Goal: Find specific page/section: Find specific page/section

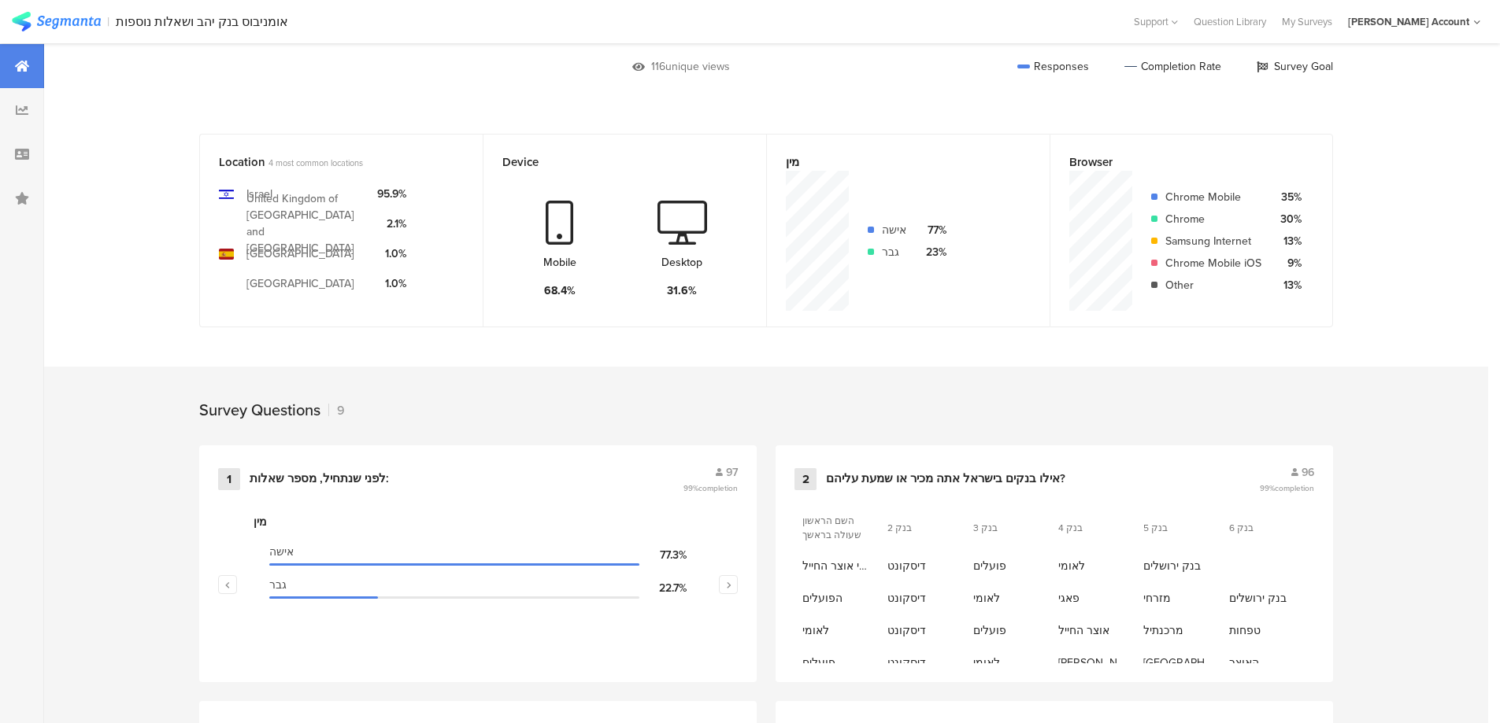
scroll to position [315, 0]
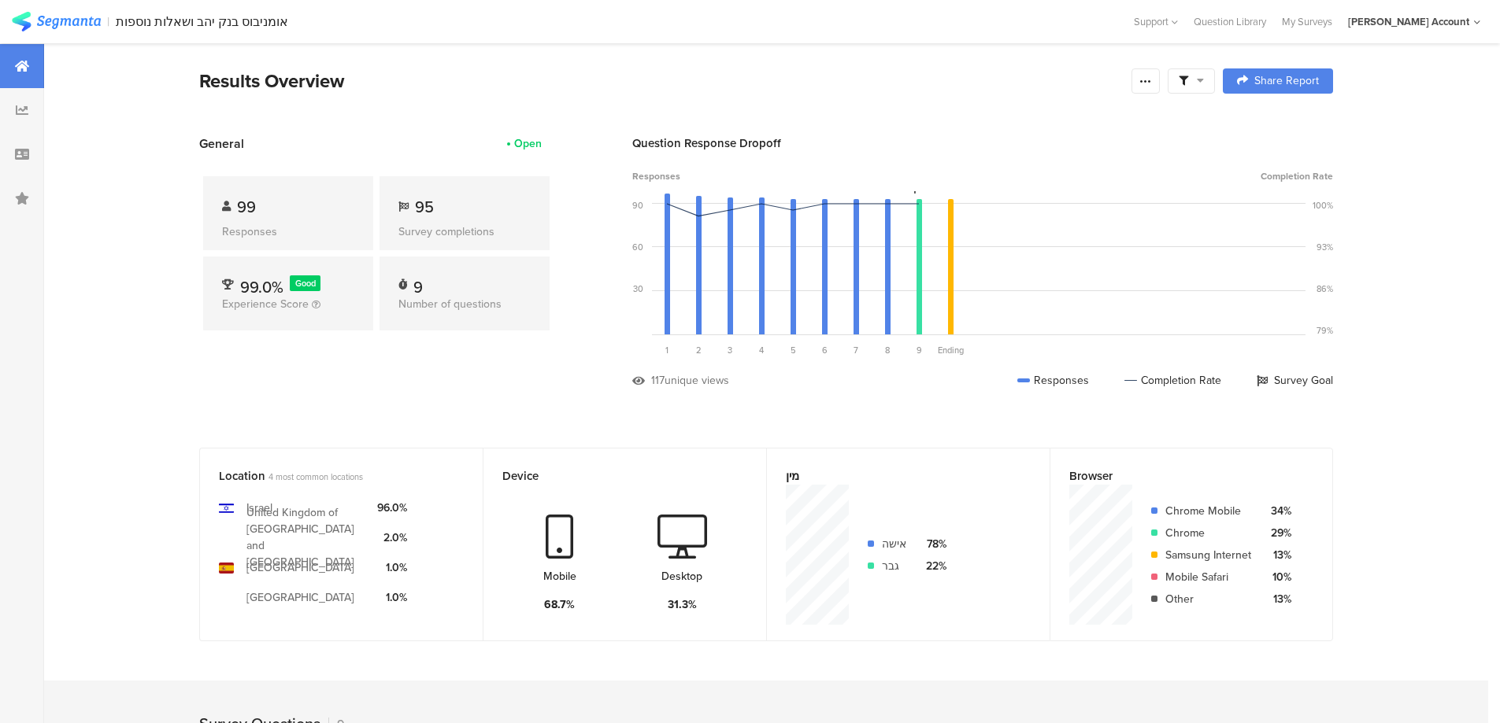
click at [1202, 76] on icon at bounding box center [1200, 80] width 7 height 11
click at [1275, 120] on span at bounding box center [1272, 125] width 24 height 13
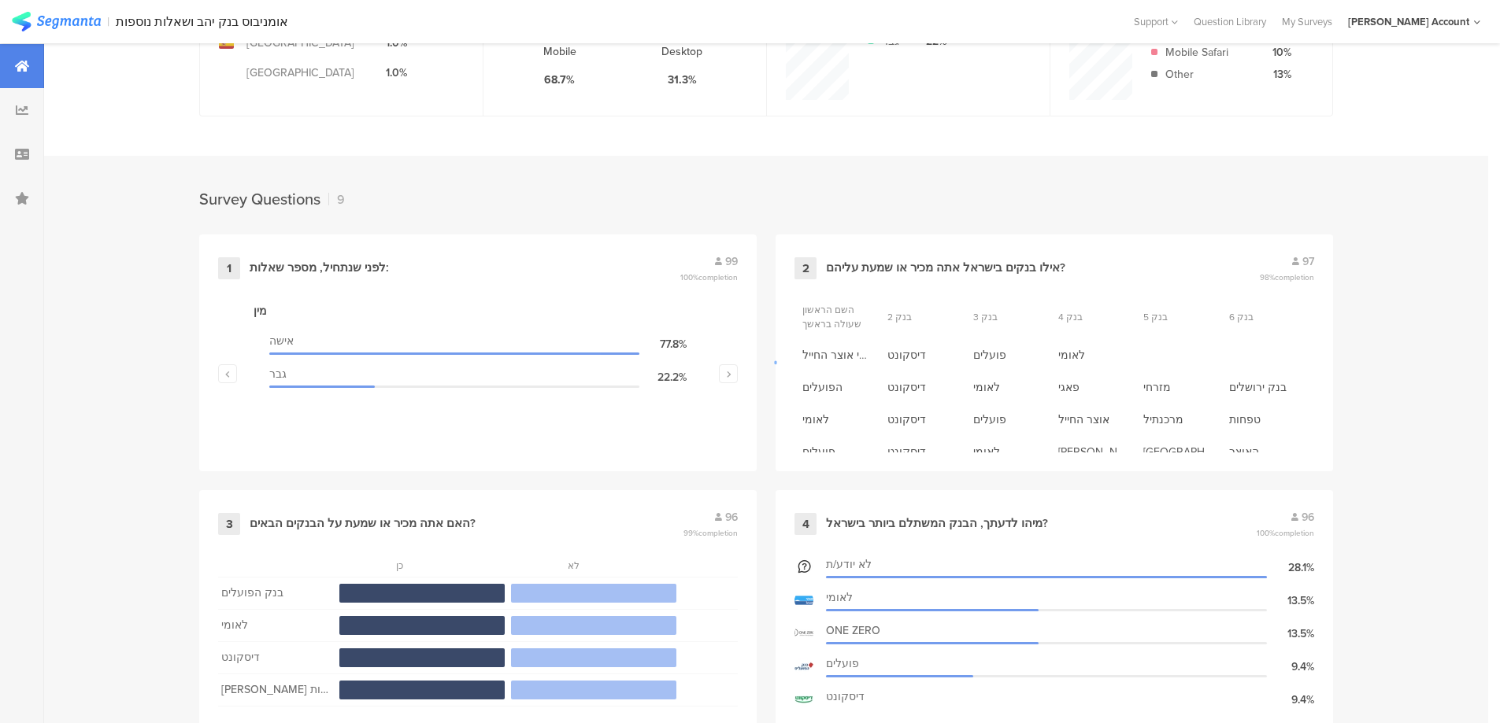
scroll to position [630, 0]
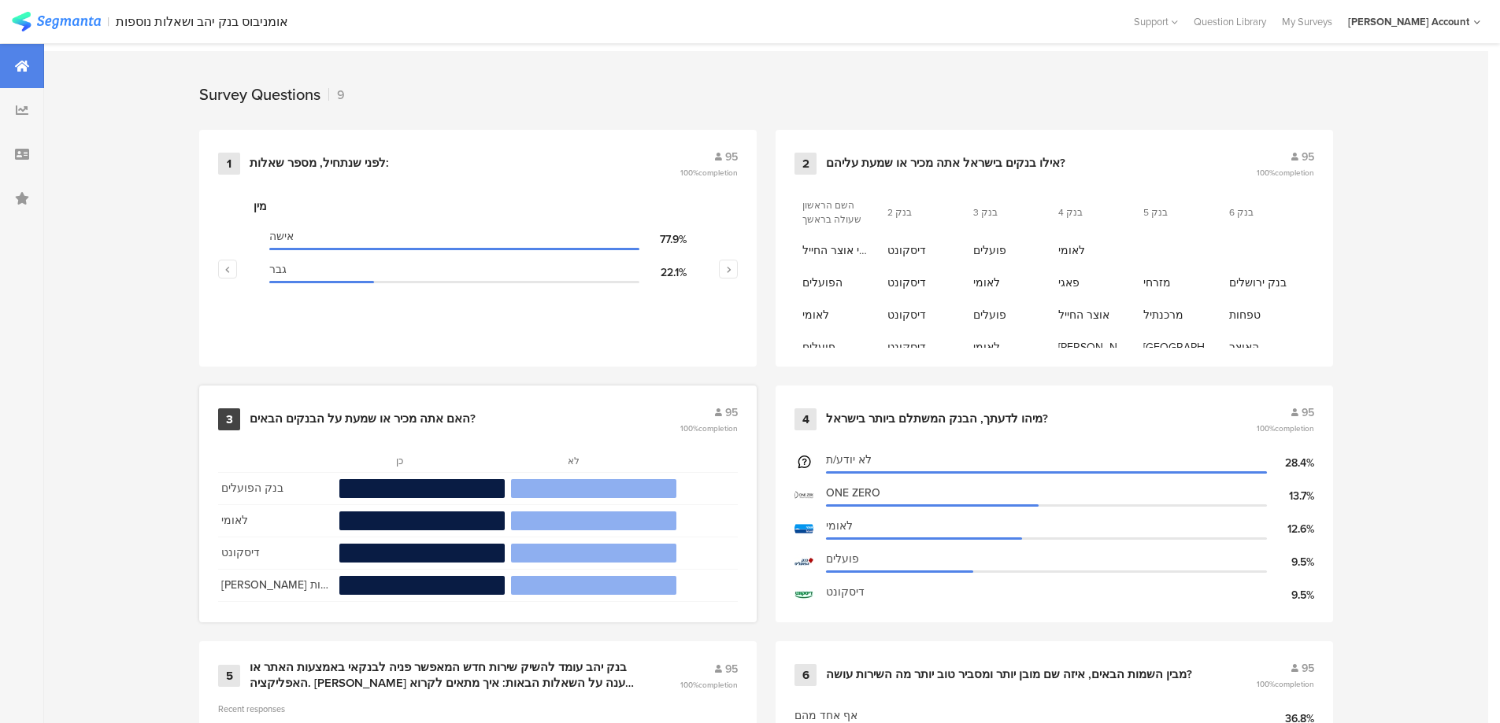
click at [419, 418] on div "האם אתה מכיר או שמעת על הבנקים הבאים?" at bounding box center [363, 420] width 226 height 16
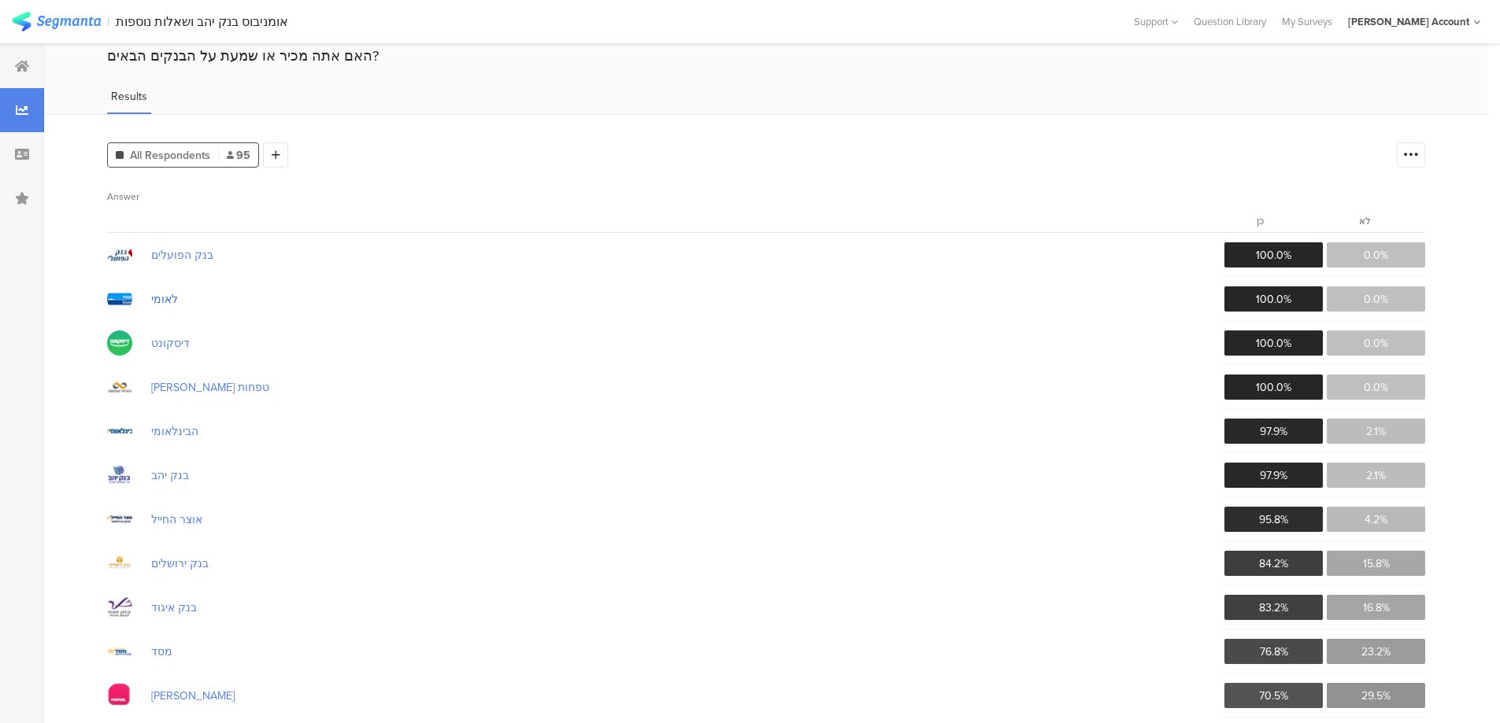
scroll to position [105, 0]
